Goal: Navigation & Orientation: Find specific page/section

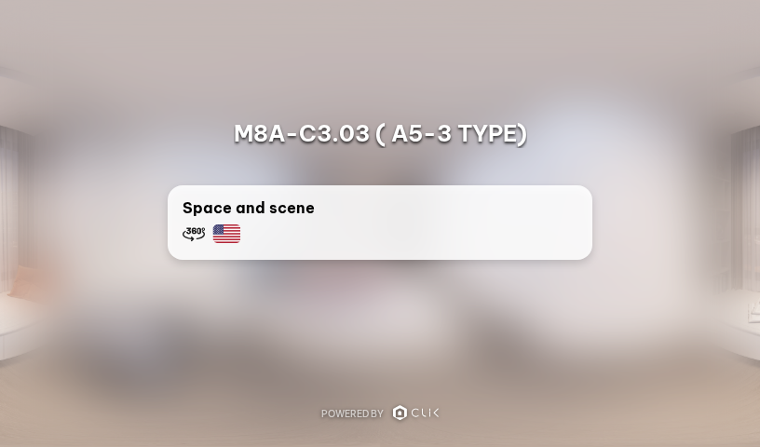
click at [318, 237] on div "Space and scene" at bounding box center [380, 221] width 395 height 48
